Goal: Task Accomplishment & Management: Use online tool/utility

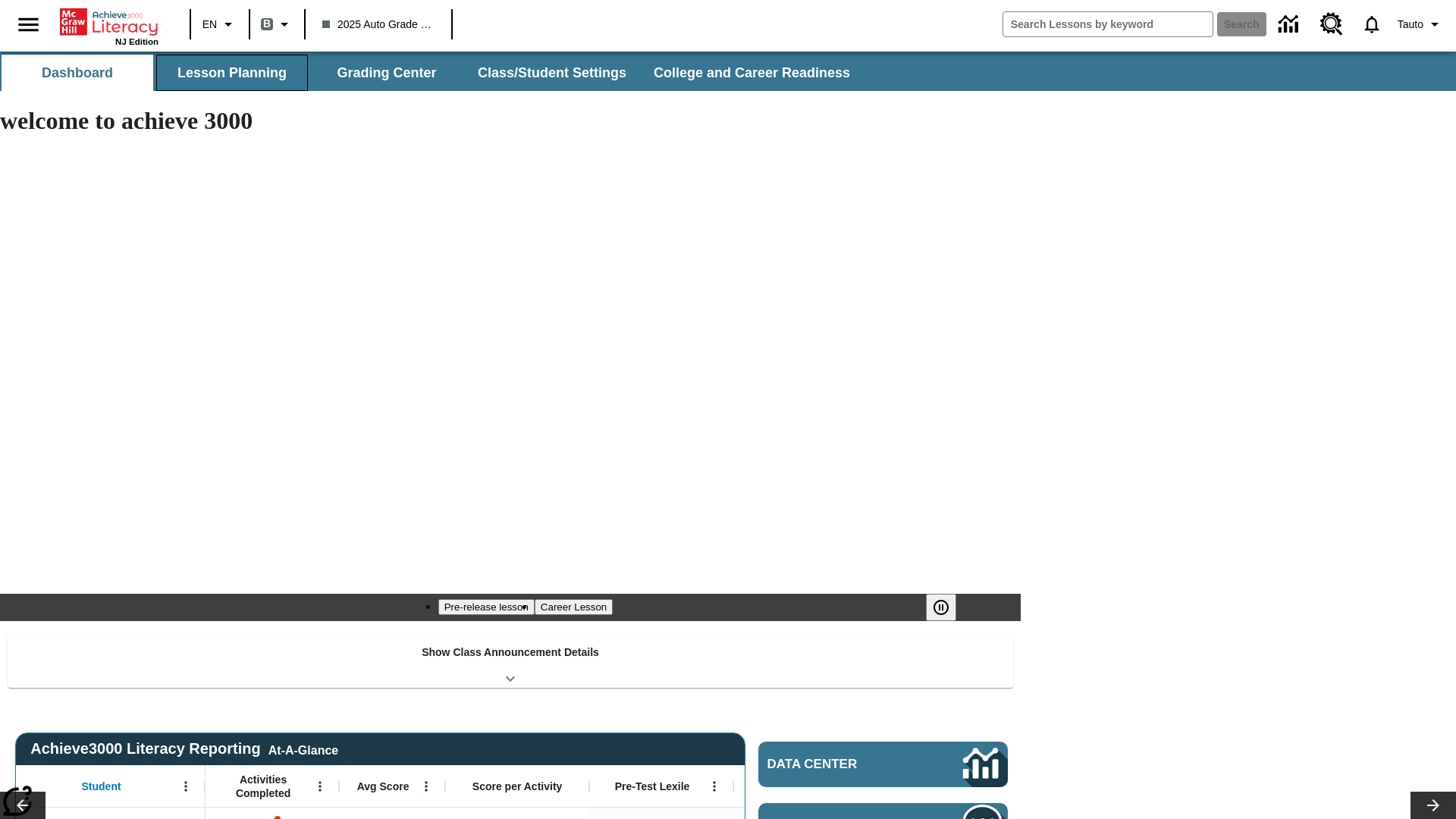
click at [232, 73] on button "Lesson Planning" at bounding box center [232, 73] width 152 height 37
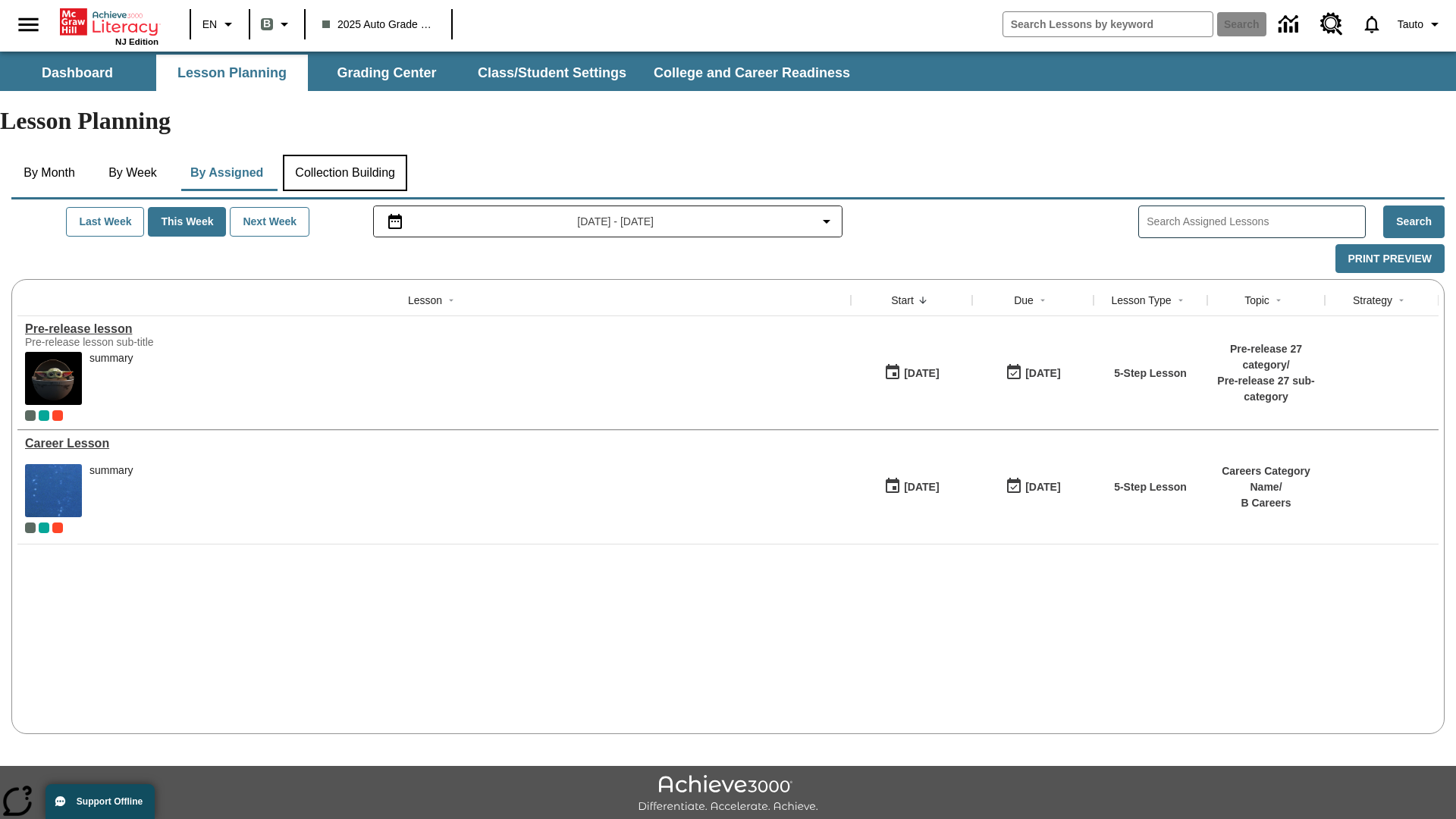
click at [350, 154] on button "Collection Building" at bounding box center [345, 173] width 124 height 37
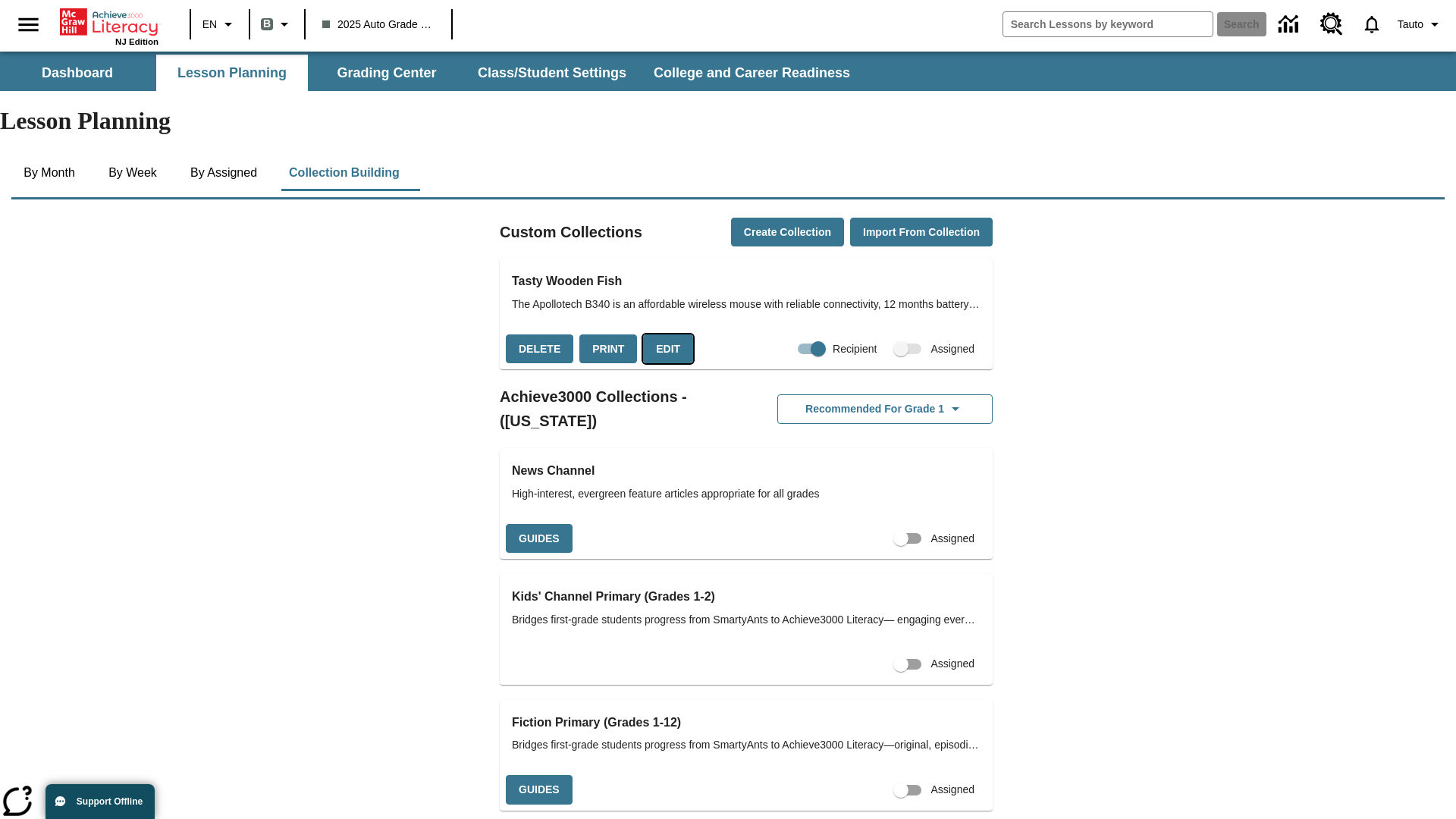
click at [663, 335] on button "Edit" at bounding box center [668, 349] width 50 height 29
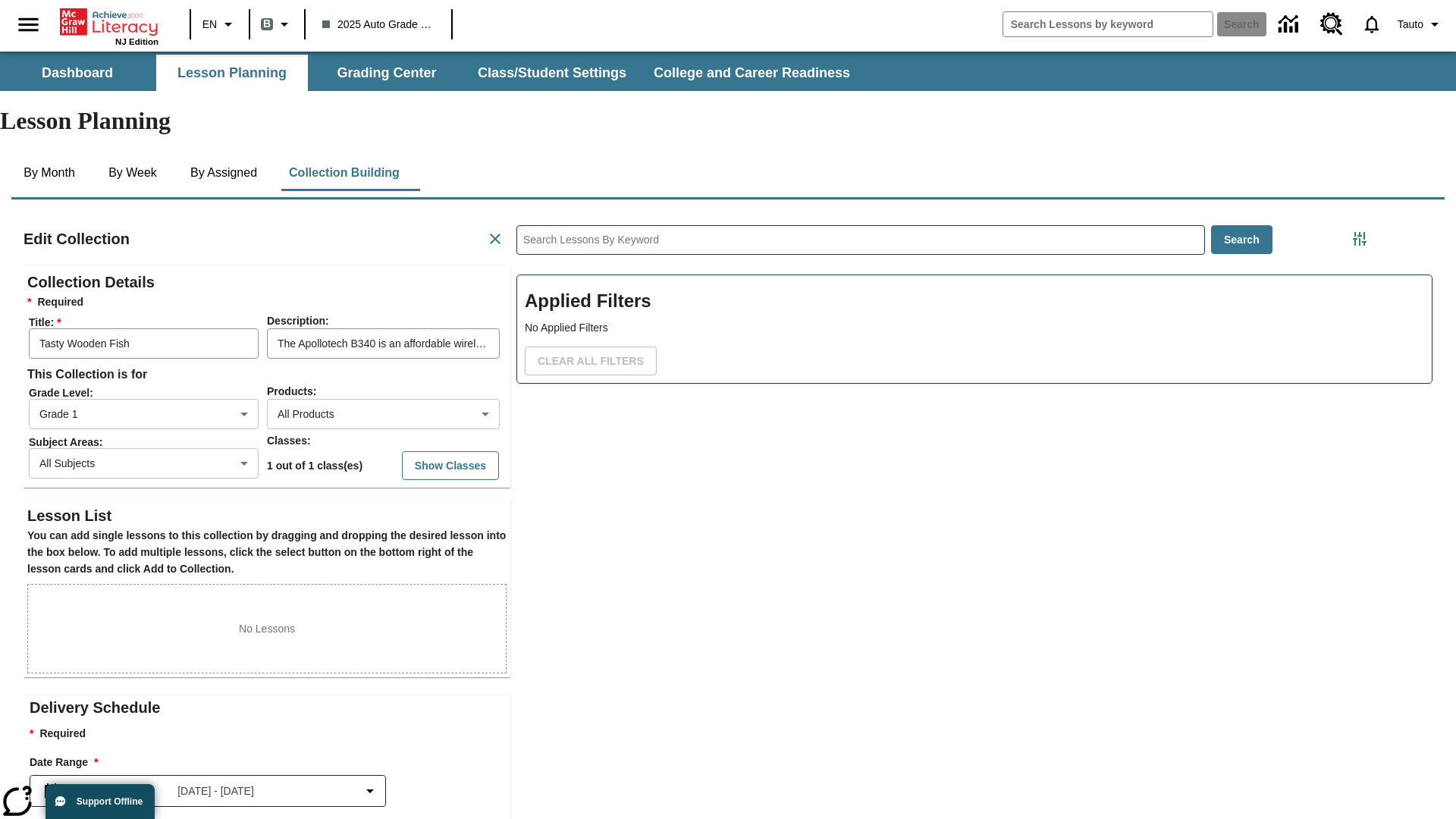
scroll to position [1, 1]
click at [365, 358] on body "Skip to main content NJ Edition EN B 2025 Auto Grade 1 B Search 0 Tauto Dashboa…" at bounding box center [728, 526] width 1456 height 951
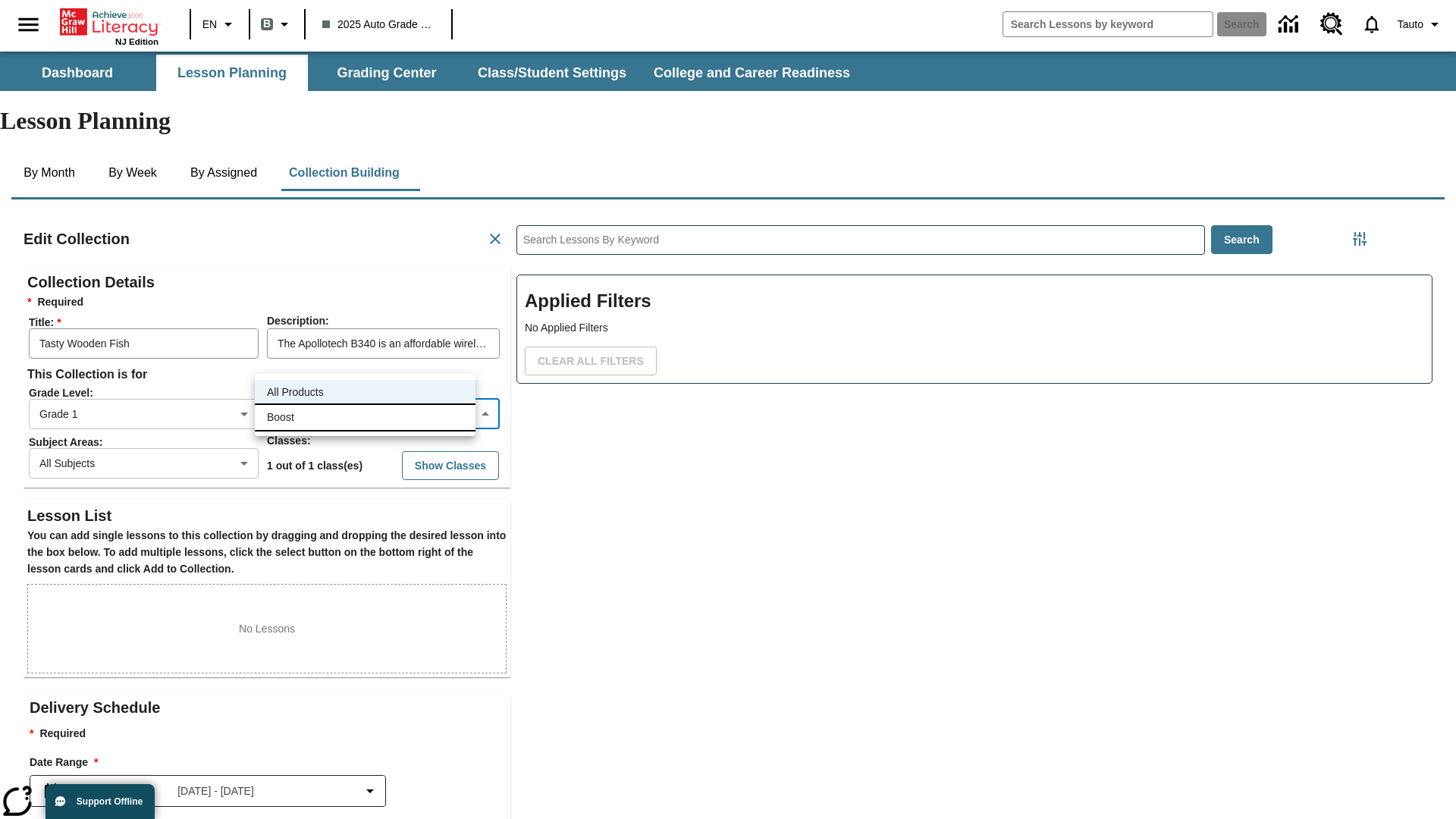
click at [365, 417] on li "Boost" at bounding box center [365, 417] width 220 height 25
type input "12"
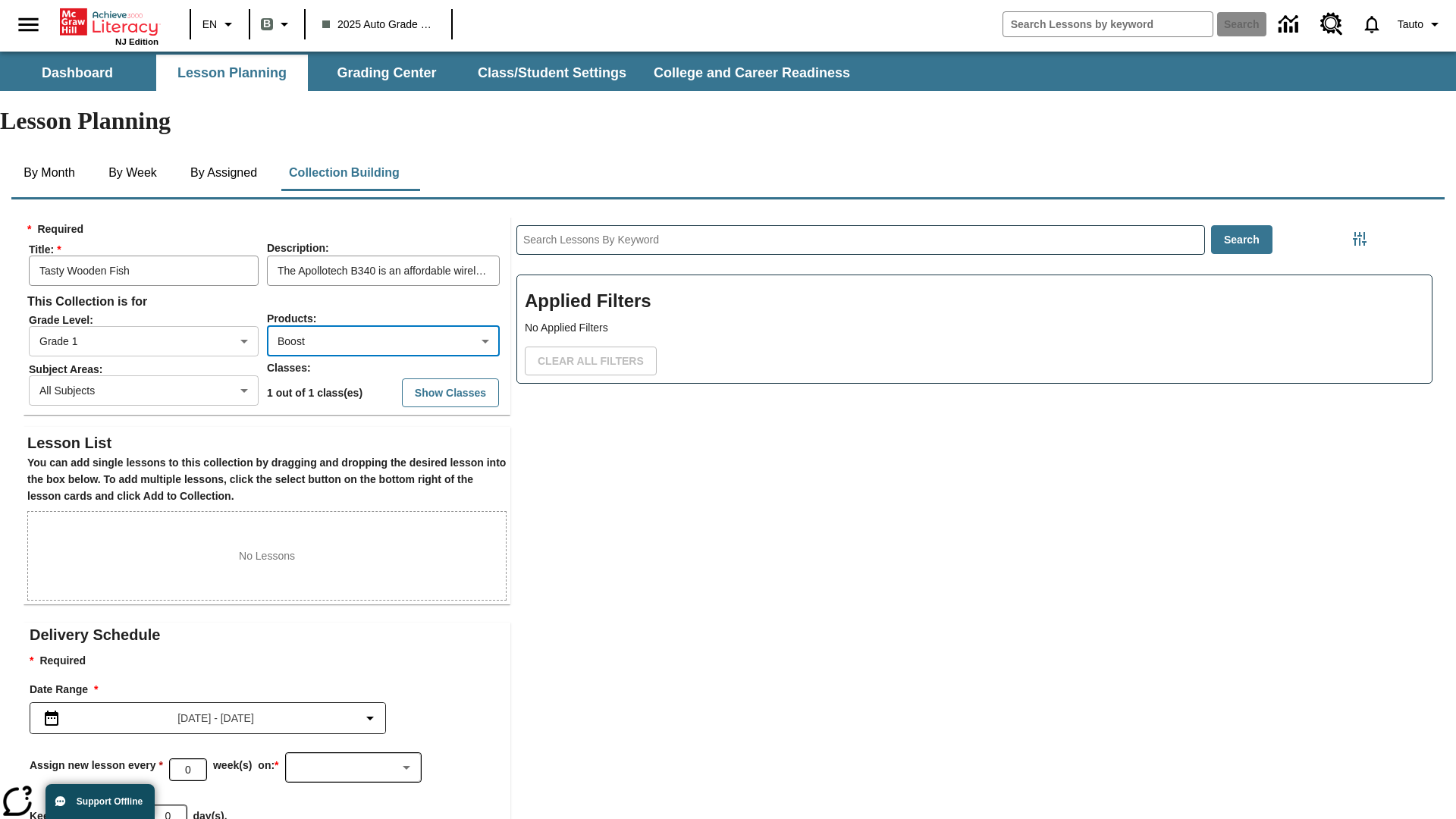
scroll to position [118, 0]
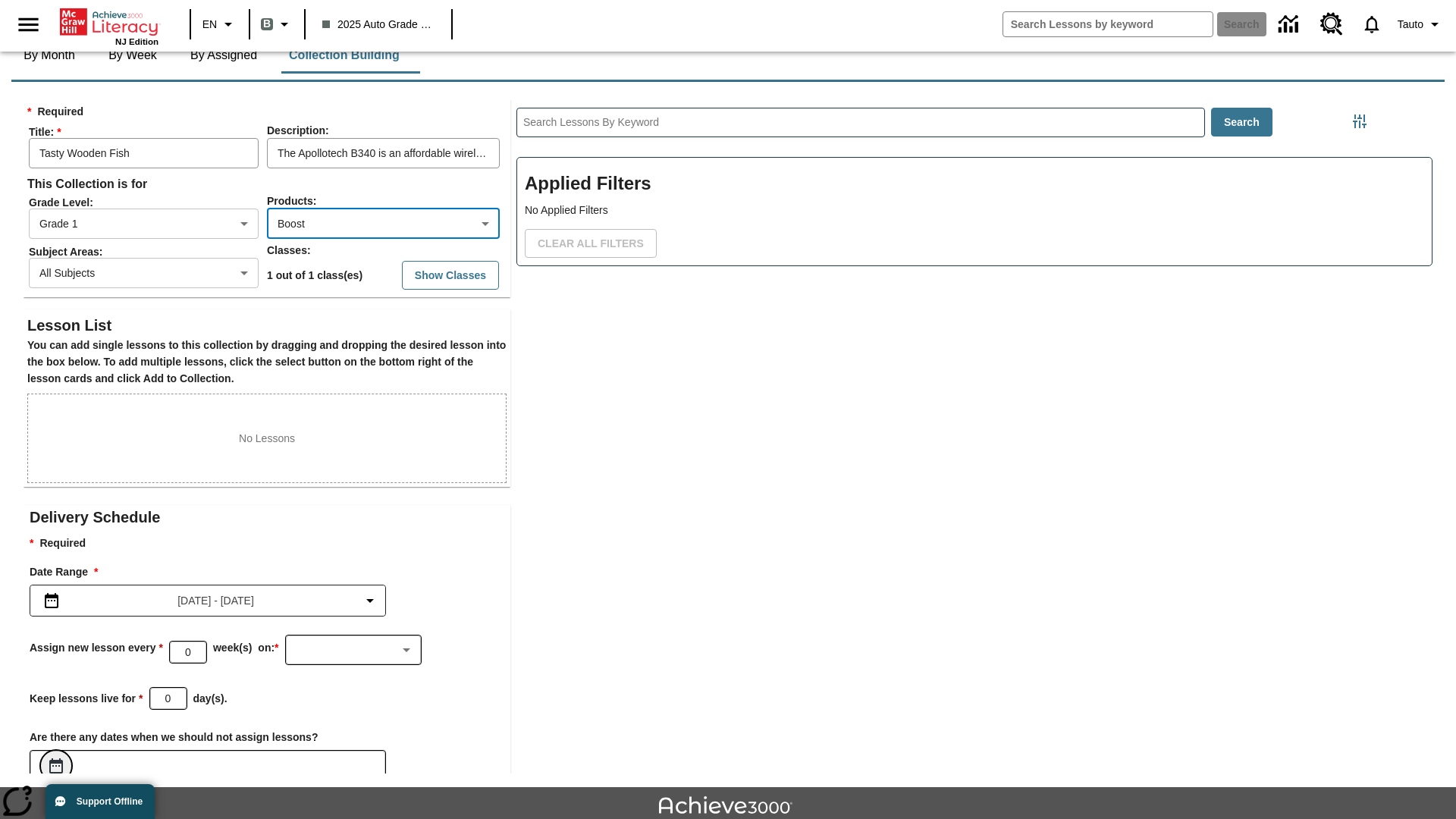
click at [56, 758] on icon "Choose Dates" at bounding box center [56, 765] width 14 height 16
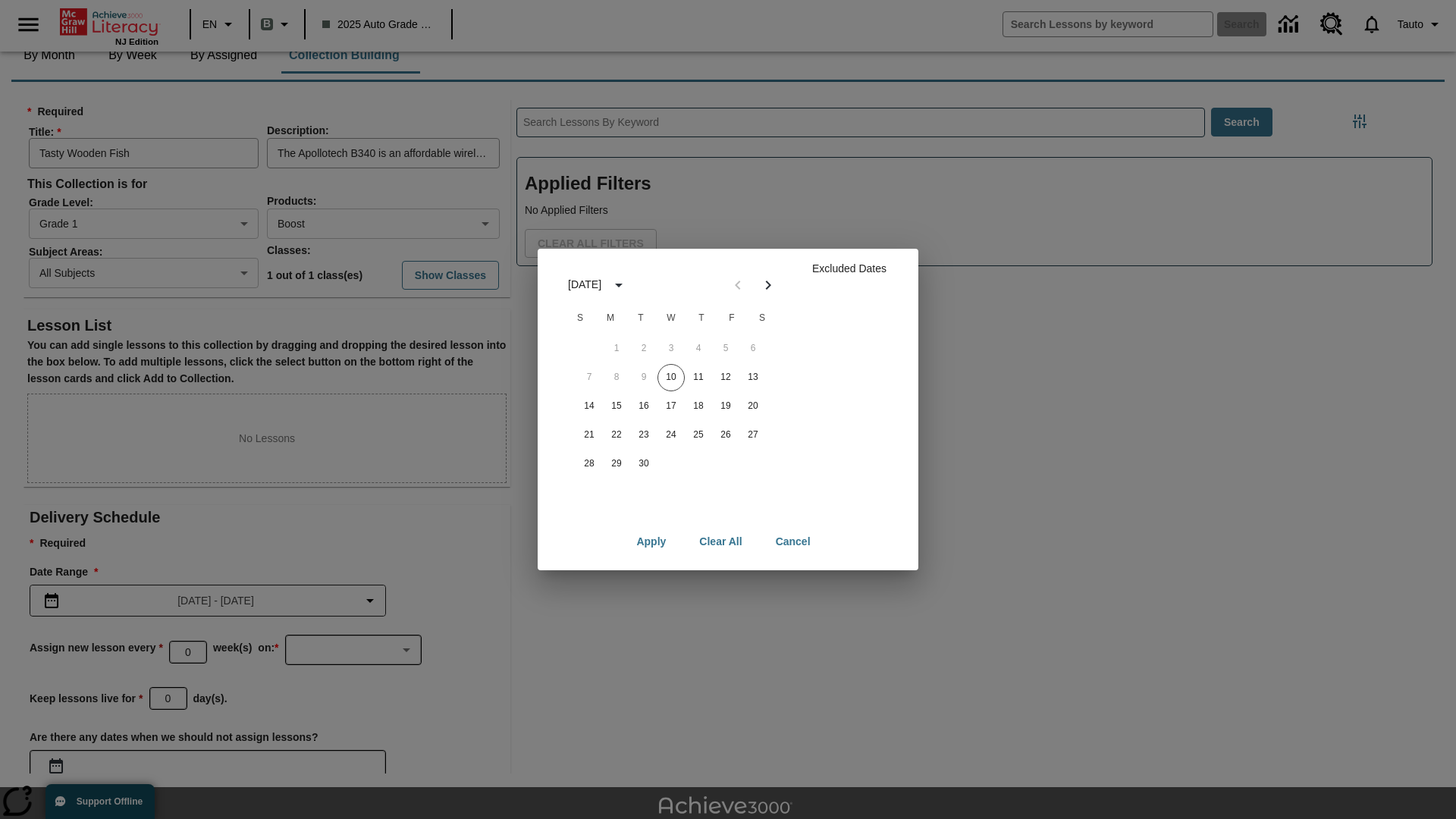
scroll to position [152, 0]
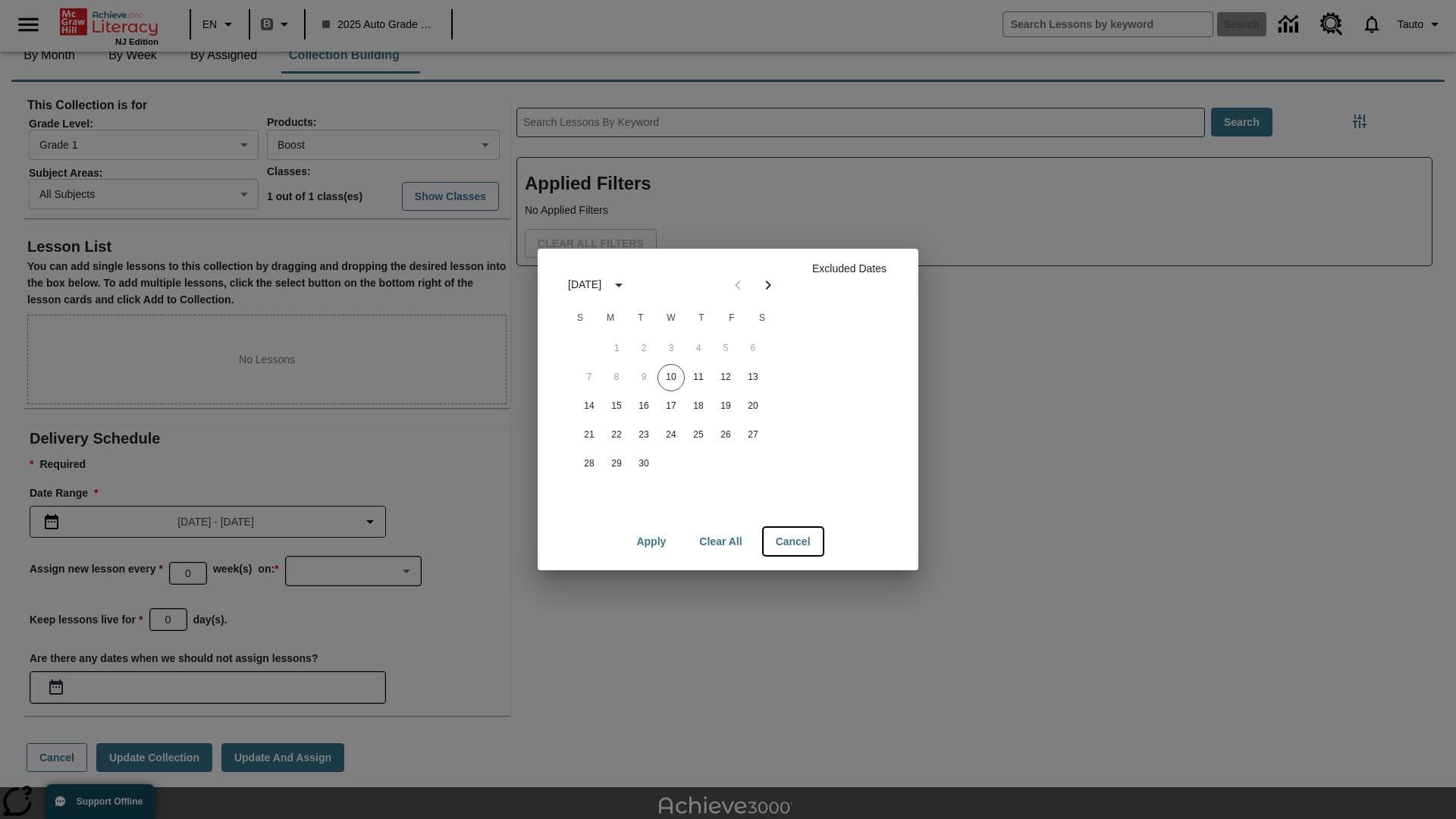
click at [793, 541] on button "Cancel" at bounding box center [793, 541] width 59 height 28
